Goal: Find specific page/section: Find specific page/section

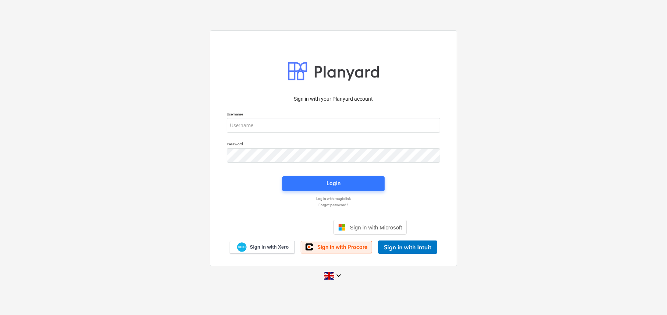
click at [339, 249] on span "Sign in with Procore" at bounding box center [342, 246] width 50 height 7
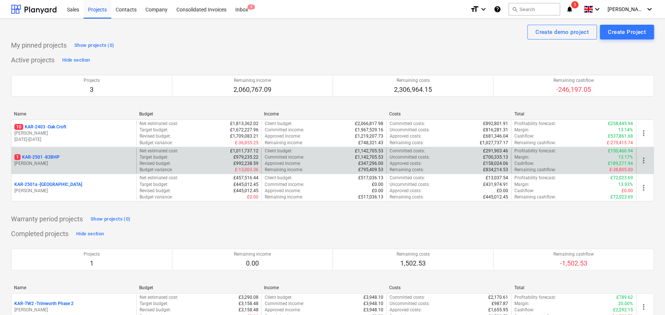
click at [59, 158] on p "1 KAR-2501 - 83BHP" at bounding box center [36, 157] width 45 height 6
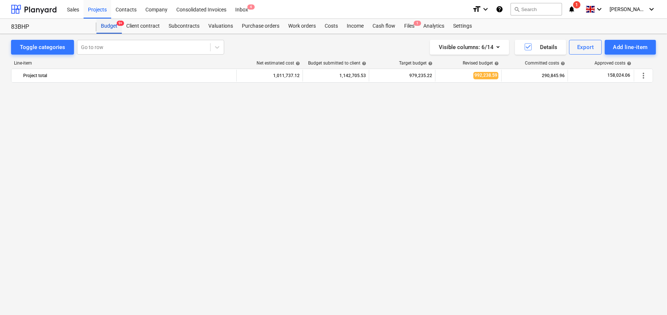
scroll to position [545, 0]
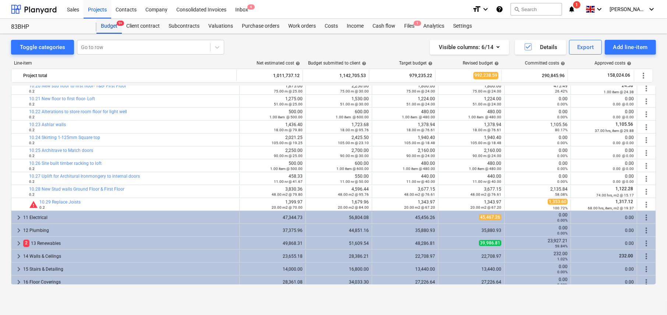
click at [112, 25] on div "Budget 9+" at bounding box center [108, 26] width 25 height 15
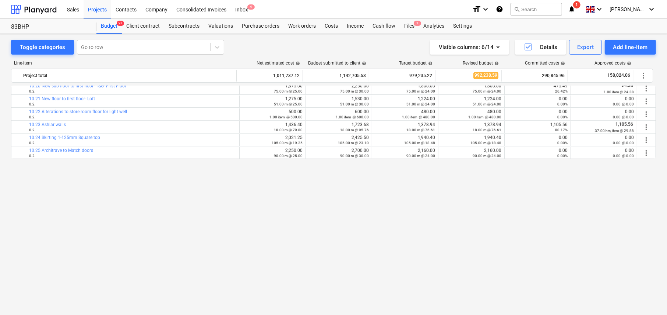
scroll to position [398, 0]
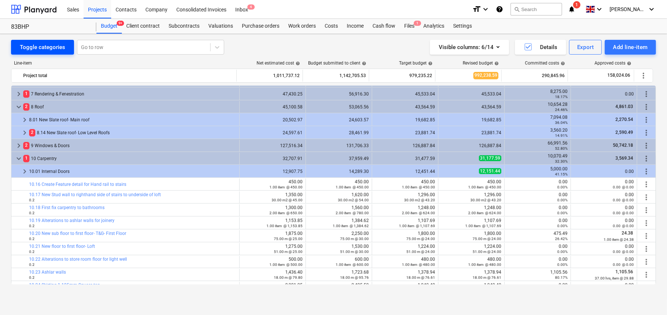
click at [59, 51] on div "Toggle categories" at bounding box center [42, 47] width 45 height 10
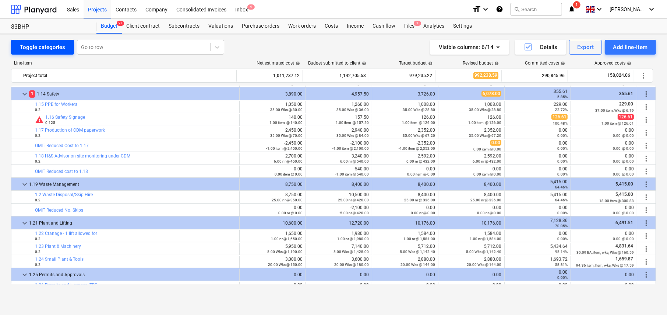
click at [56, 45] on div "Toggle categories" at bounding box center [42, 47] width 45 height 10
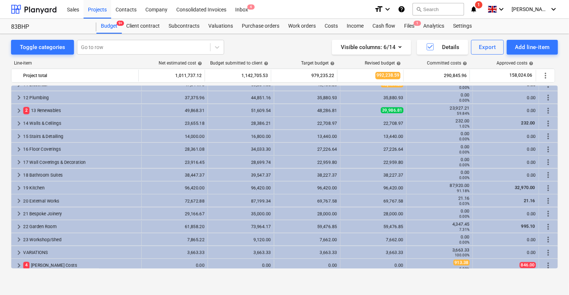
scroll to position [165, 0]
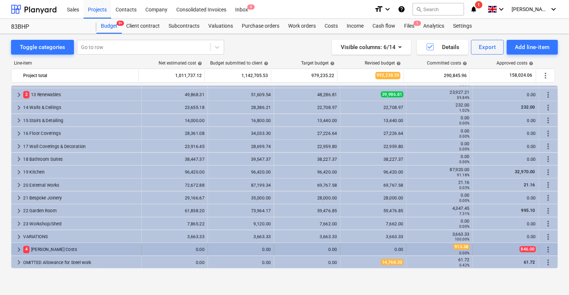
click at [19, 246] on span "keyboard_arrow_right" at bounding box center [18, 249] width 9 height 9
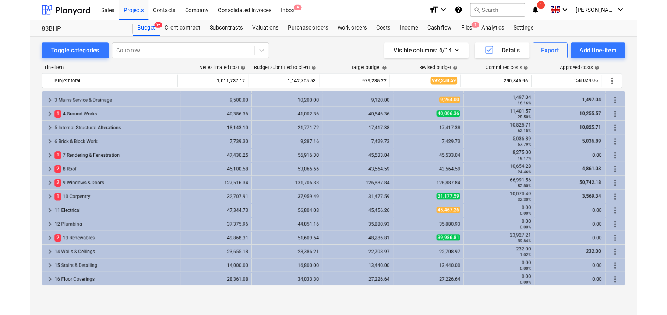
scroll to position [0, 0]
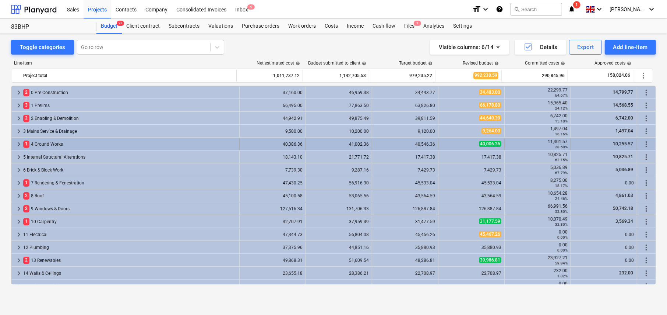
click at [18, 143] on span "keyboard_arrow_right" at bounding box center [18, 144] width 9 height 9
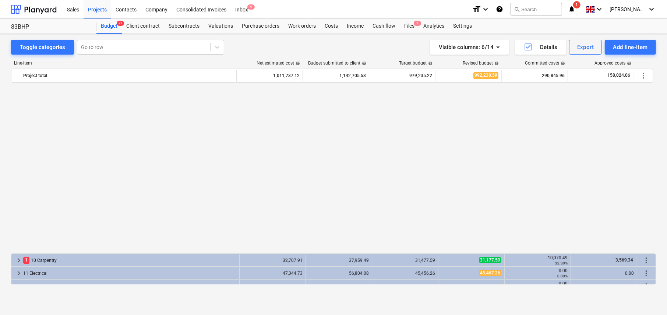
scroll to position [184, 0]
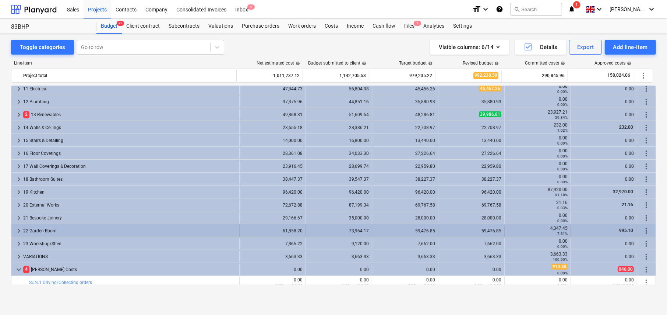
click at [18, 231] on span "keyboard_arrow_right" at bounding box center [18, 230] width 9 height 9
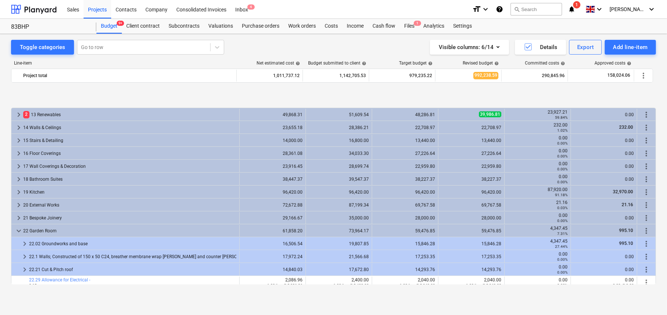
scroll to position [221, 0]
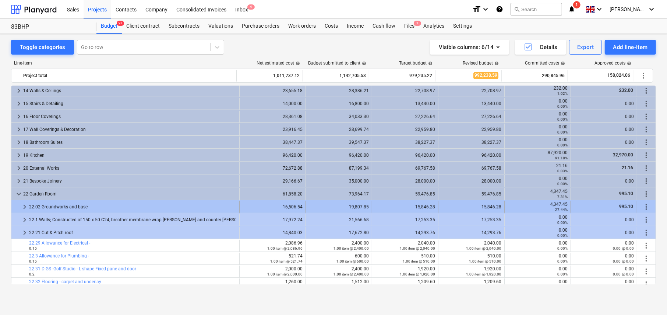
click at [23, 208] on span "keyboard_arrow_right" at bounding box center [24, 206] width 9 height 9
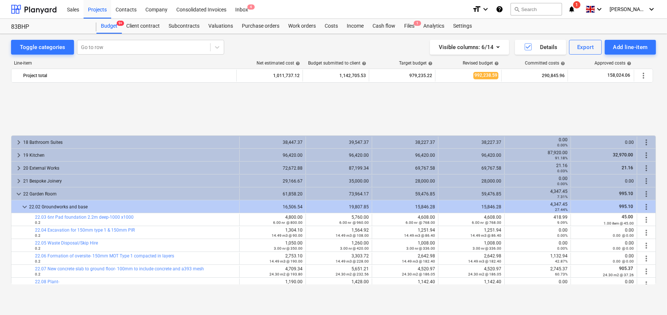
scroll to position [295, 0]
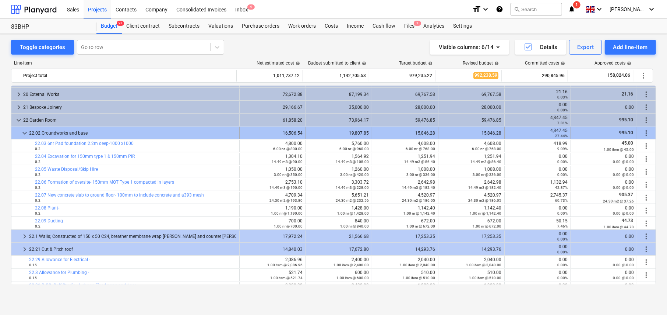
click at [26, 134] on span "keyboard_arrow_down" at bounding box center [24, 133] width 9 height 9
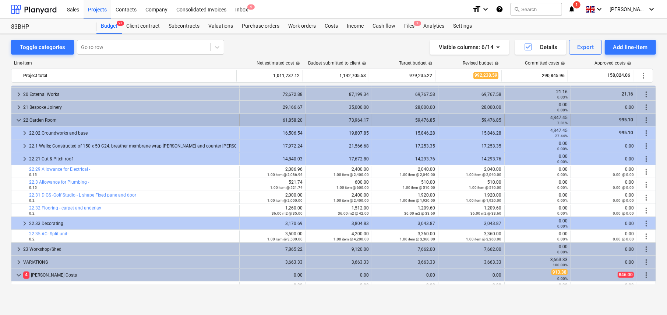
click at [20, 119] on span "keyboard_arrow_down" at bounding box center [18, 120] width 9 height 9
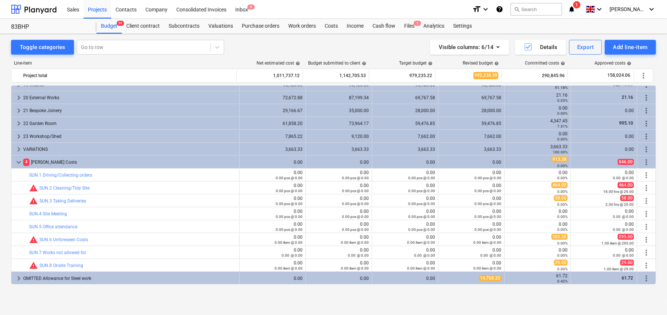
scroll to position [291, 0]
